Goal: Task Accomplishment & Management: Use online tool/utility

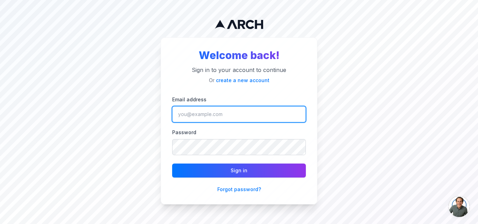
click at [235, 115] on input "Email address" at bounding box center [239, 114] width 134 height 16
paste input "[EMAIL_ADDRESS][DOMAIN_NAME]"
type input "[EMAIL_ADDRESS][DOMAIN_NAME]"
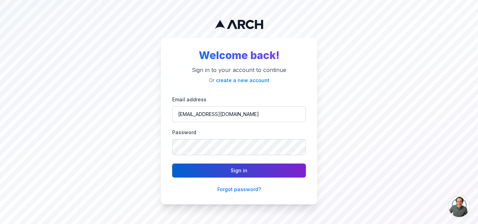
click at [218, 170] on button "Sign in" at bounding box center [239, 171] width 134 height 14
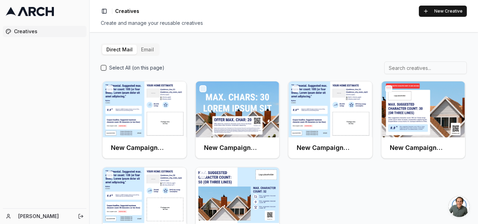
click at [146, 48] on button "Email" at bounding box center [147, 50] width 21 height 10
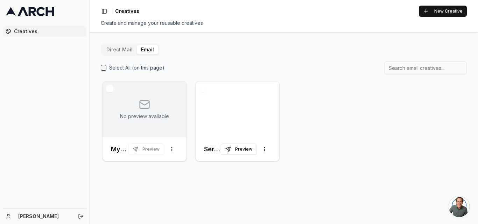
click at [121, 50] on button "Direct Mail" at bounding box center [119, 50] width 35 height 10
click at [220, 113] on div at bounding box center [238, 110] width 84 height 56
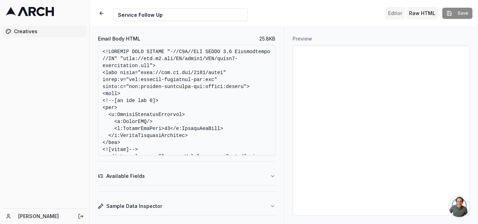
click at [394, 11] on button "Editor" at bounding box center [395, 13] width 20 height 13
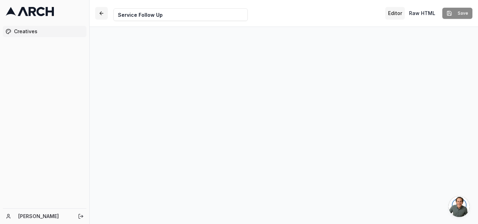
click at [102, 15] on button "button" at bounding box center [101, 13] width 13 height 13
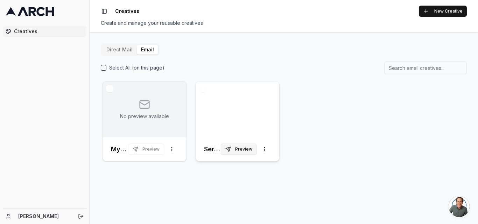
click at [246, 146] on button "Preview" at bounding box center [239, 149] width 36 height 11
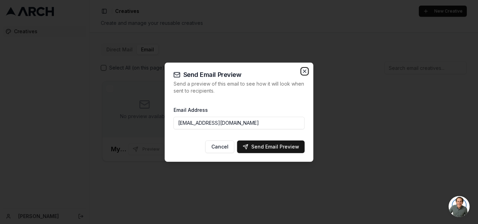
click at [305, 71] on icon "button" at bounding box center [305, 72] width 6 height 6
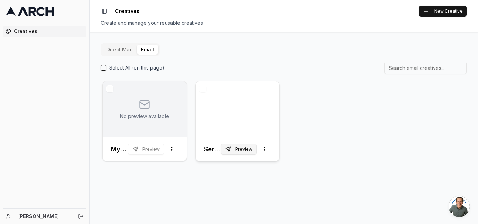
click at [244, 148] on button "Preview" at bounding box center [239, 149] width 36 height 11
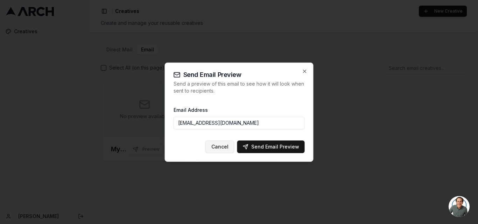
click at [226, 149] on button "Cancel" at bounding box center [219, 147] width 29 height 13
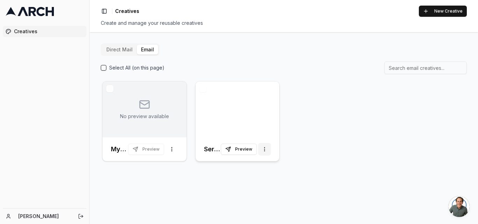
click at [262, 151] on html "Creatives [PERSON_NAME] Toggle Sidebar Creatives New Creative Create and manage…" at bounding box center [239, 112] width 478 height 224
click at [355, 153] on html "Creatives [PERSON_NAME] Toggle Sidebar Creatives New Creative Create and manage…" at bounding box center [239, 112] width 478 height 224
click at [135, 108] on div "No preview available" at bounding box center [144, 109] width 49 height 21
click at [349, 141] on div "No preview available MyPlumber - ORIGINAL TEMPLATE Preview More options Service…" at bounding box center [284, 121] width 366 height 83
click at [111, 47] on button "Direct Mail" at bounding box center [119, 50] width 35 height 10
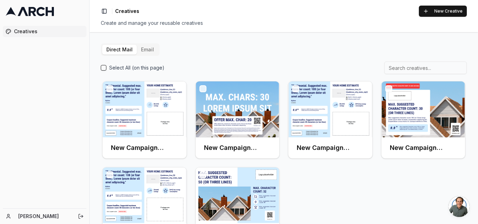
click at [142, 49] on button "Email" at bounding box center [147, 50] width 21 height 10
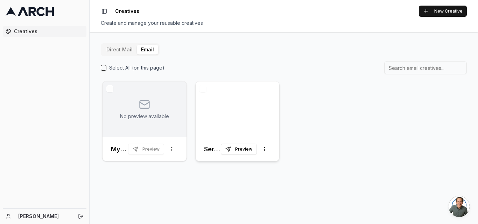
click at [240, 98] on div at bounding box center [238, 110] width 84 height 56
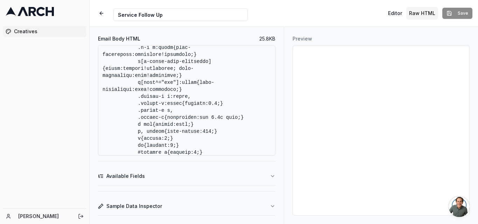
scroll to position [1085, 0]
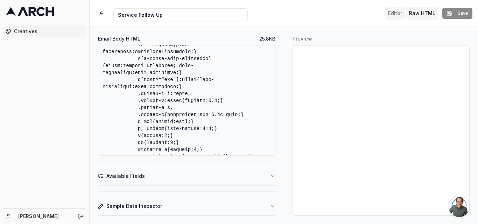
click at [394, 14] on button "Editor" at bounding box center [395, 13] width 20 height 13
